Goal: Check status: Check status

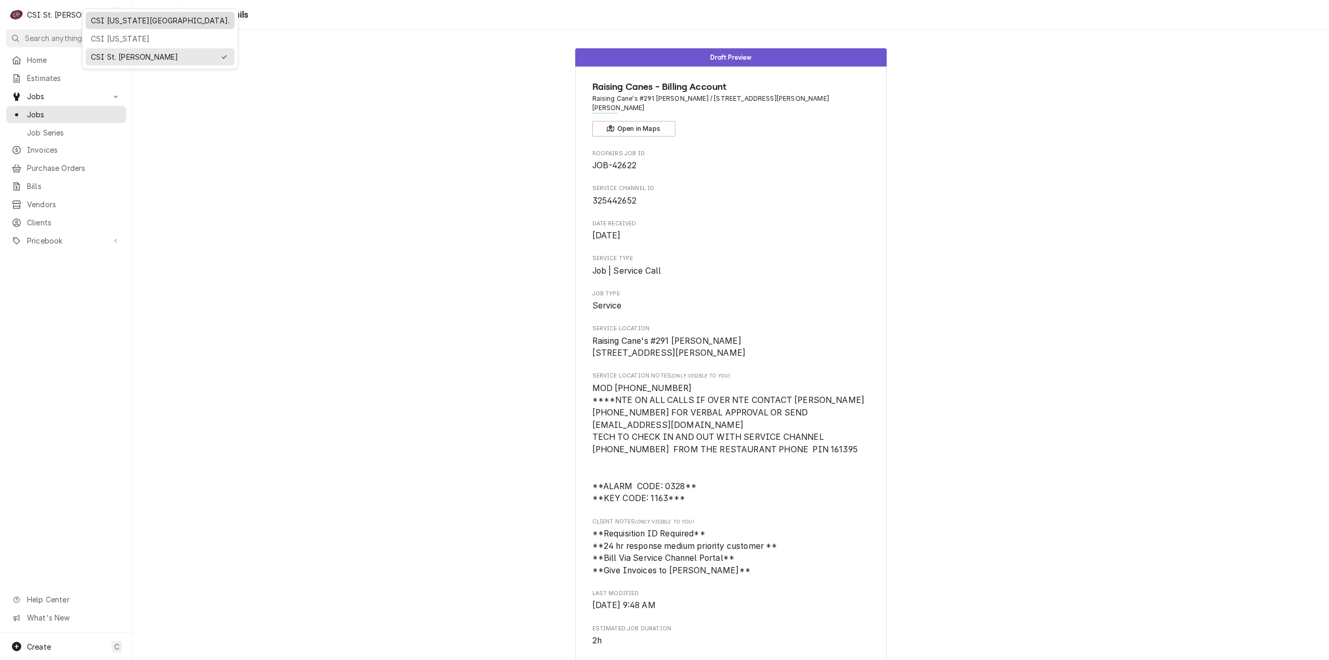
click at [109, 24] on div "CSI [US_STATE][GEOGRAPHIC_DATA]." at bounding box center [160, 20] width 139 height 11
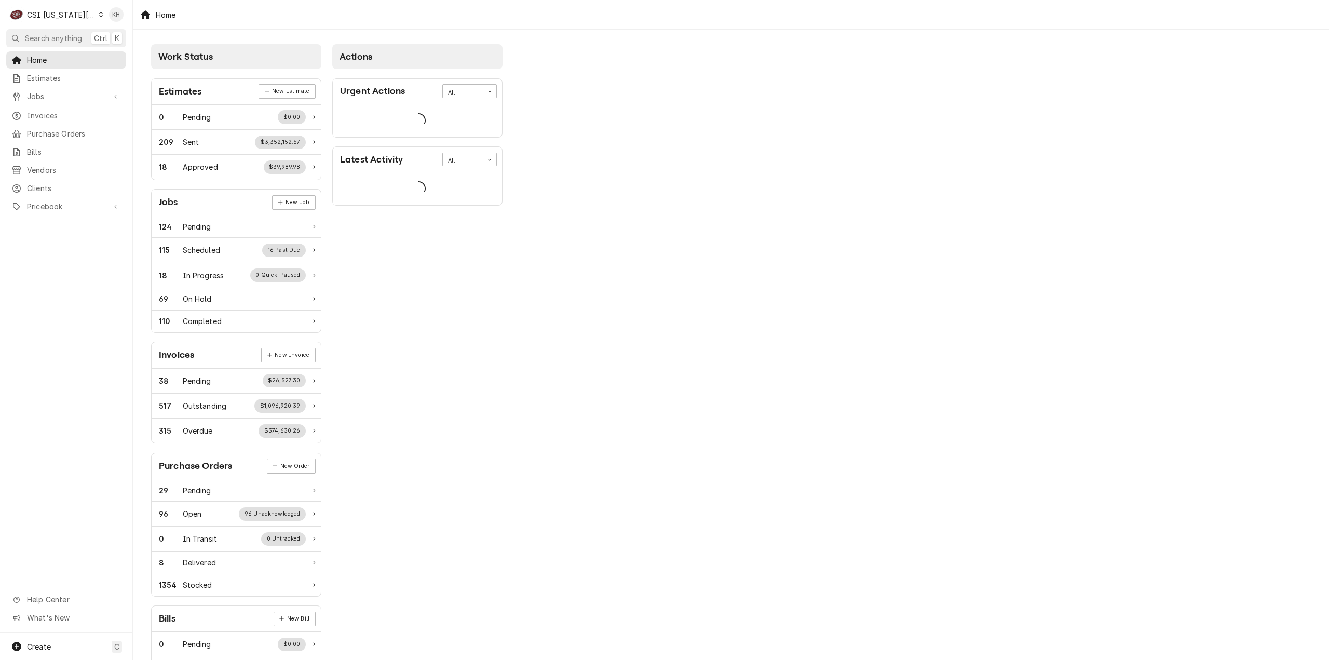
drag, startPoint x: 56, startPoint y: 33, endPoint x: 248, endPoint y: 52, distance: 193.5
click at [57, 33] on span "Search anything" at bounding box center [53, 38] width 57 height 11
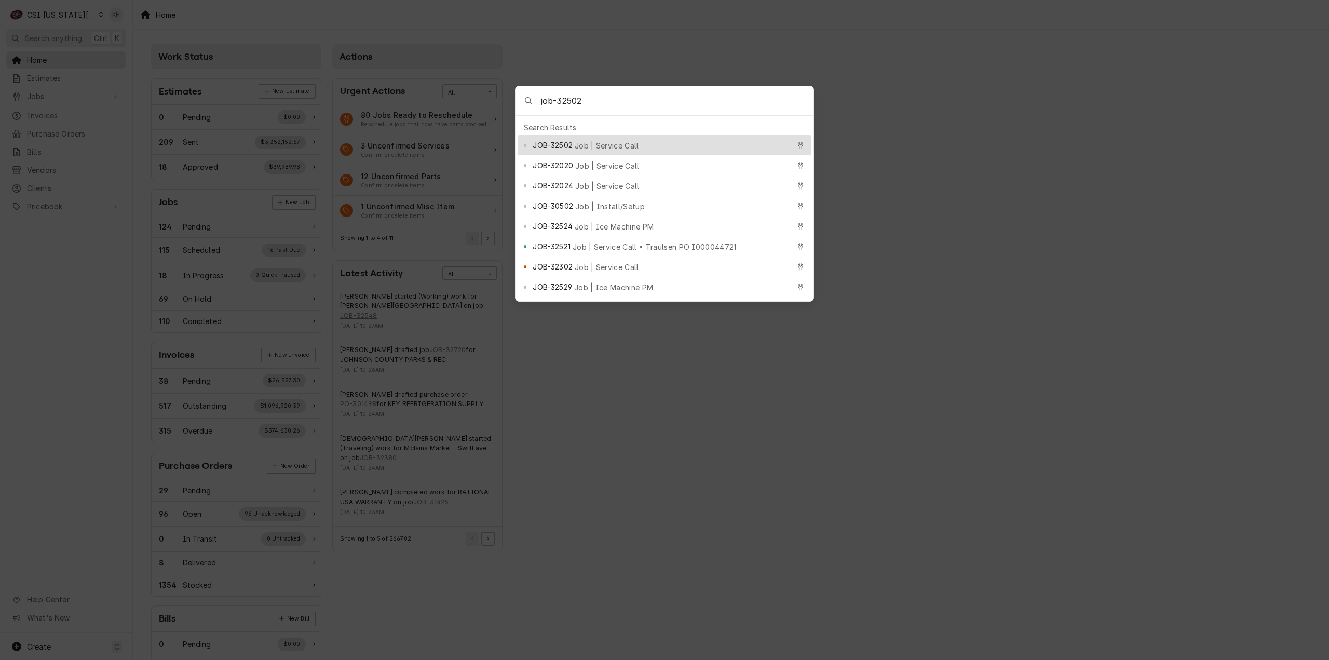
type input "job-32502"
click at [611, 139] on div "JOB-32502 Job | Service Call" at bounding box center [661, 145] width 257 height 12
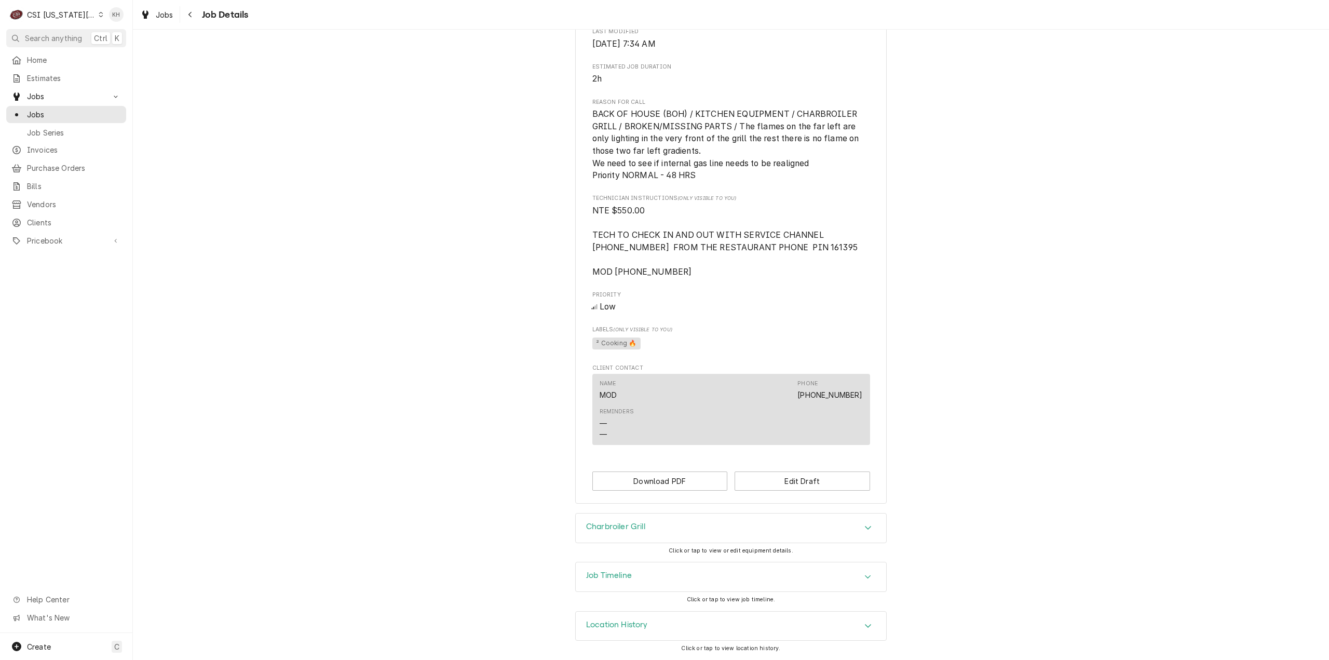
scroll to position [417, 0]
click at [617, 577] on h3 "Job Timeline" at bounding box center [609, 576] width 46 height 10
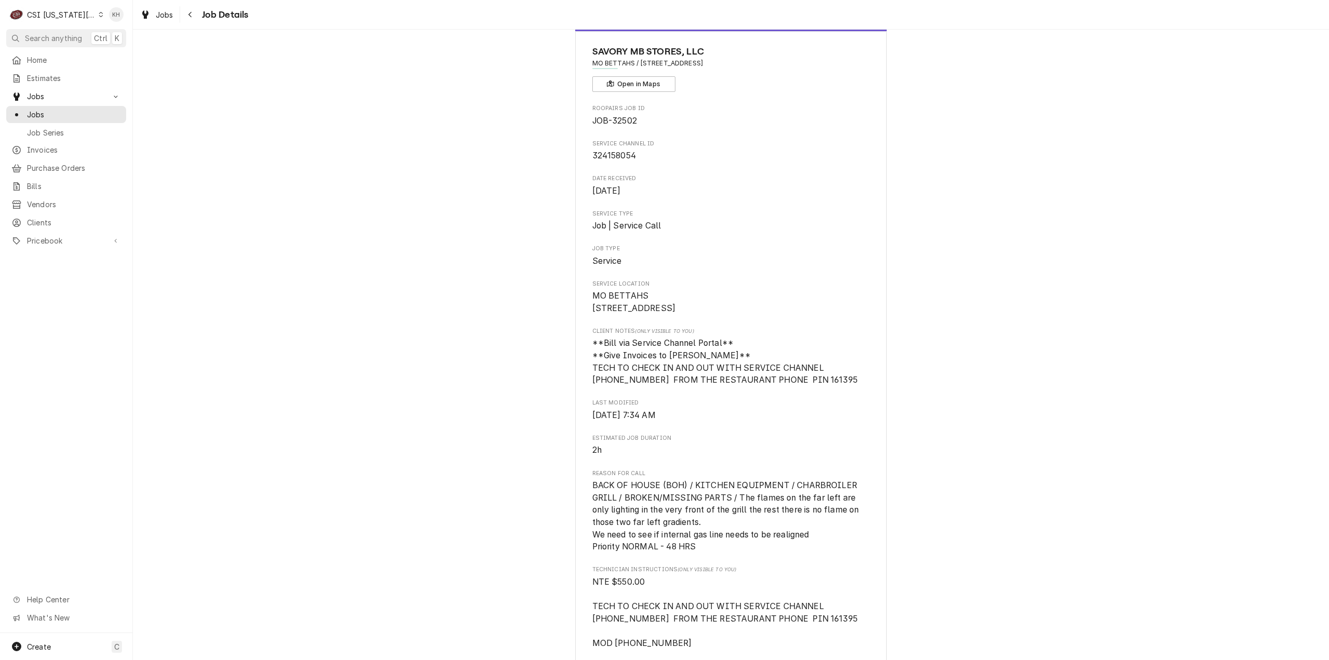
scroll to position [52, 0]
